Goal: Find specific page/section: Find specific page/section

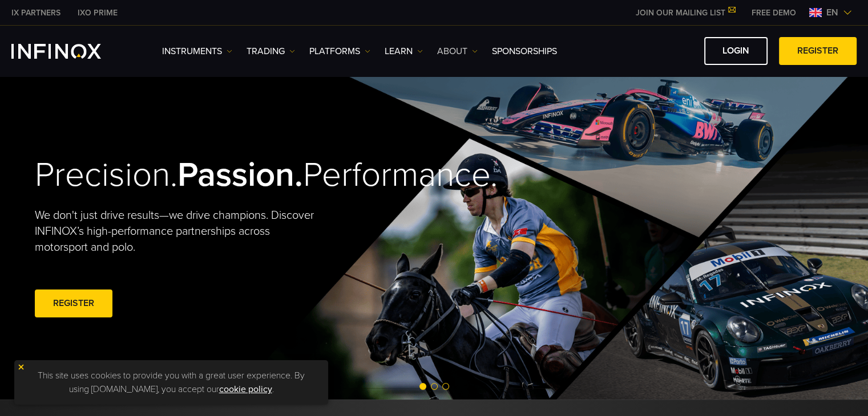
click at [445, 48] on link "ABOUT" at bounding box center [457, 51] width 41 height 14
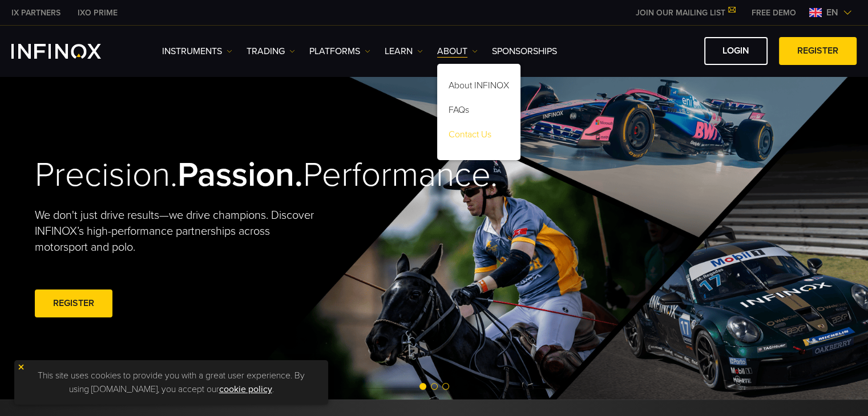
click at [470, 129] on link "Contact Us" at bounding box center [478, 136] width 83 height 25
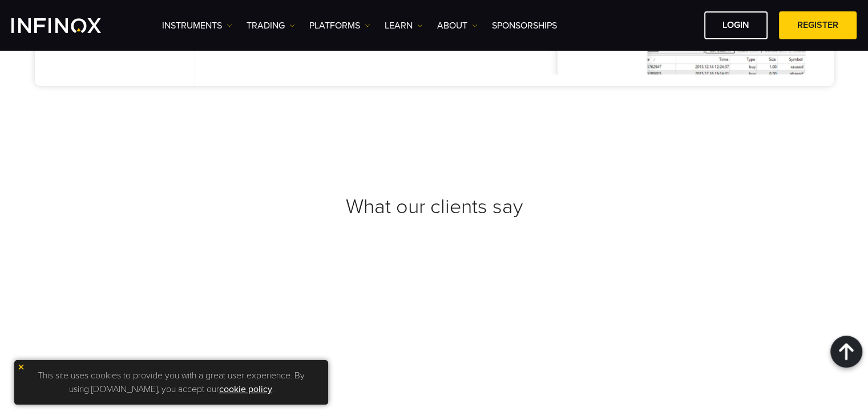
scroll to position [1540, 0]
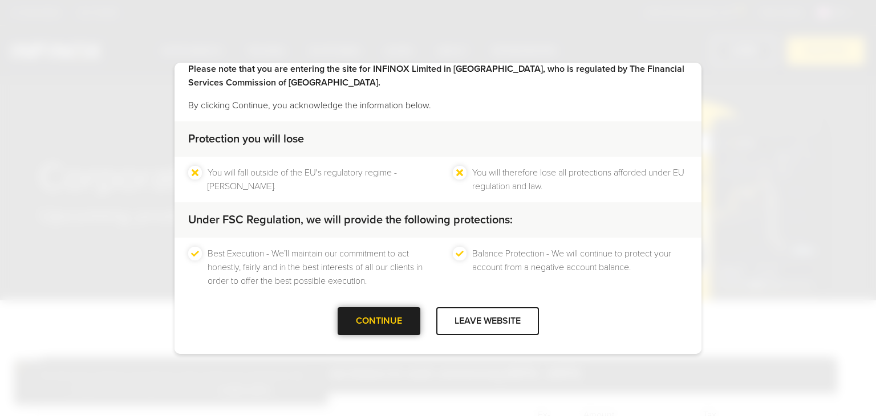
click at [379, 321] on div at bounding box center [379, 321] width 0 height 0
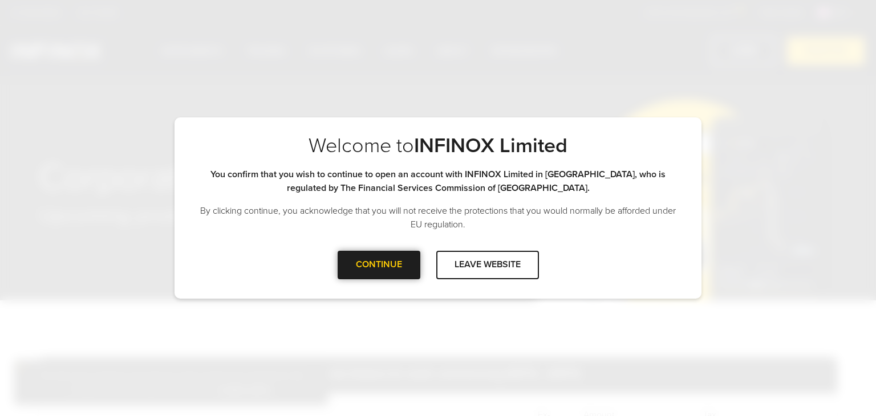
click at [379, 265] on div at bounding box center [379, 265] width 0 height 0
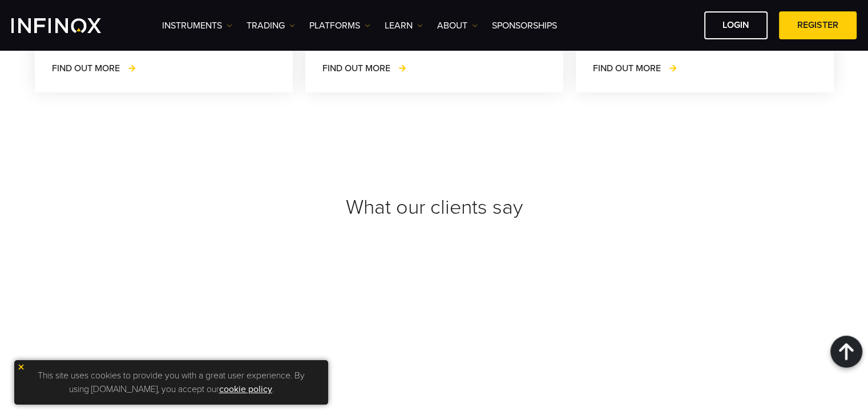
scroll to position [3708, 0]
